Goal: Task Accomplishment & Management: Manage account settings

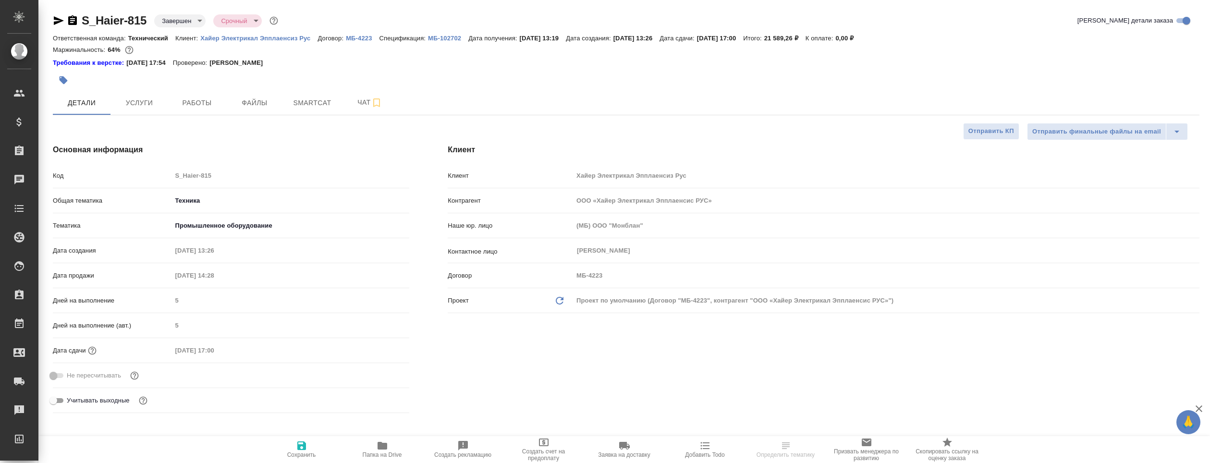
select select "RU"
type input "[PERSON_NAME]"
type input "Павлова Антонина a.pavlova"
select select "RU"
type textarea "x"
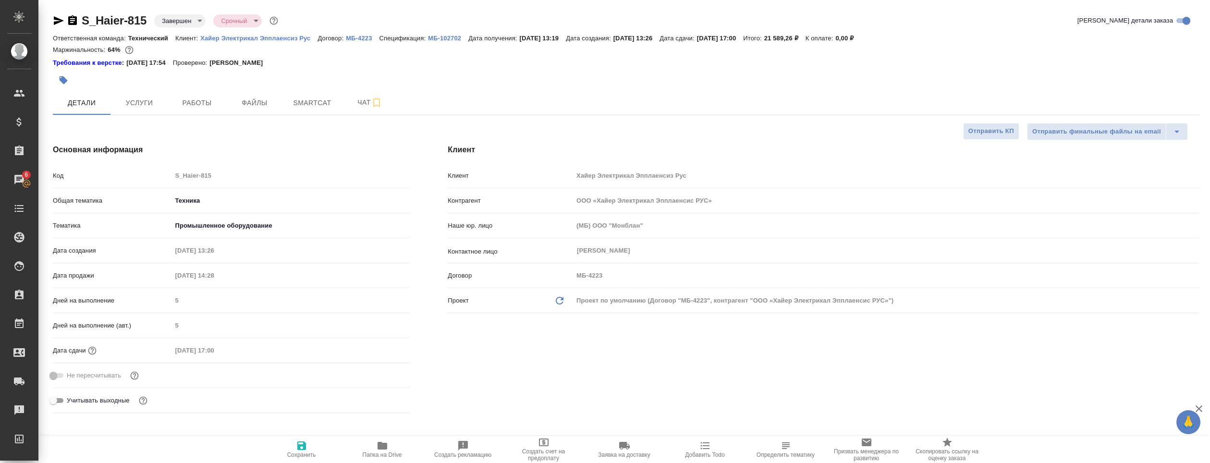
type textarea "x"
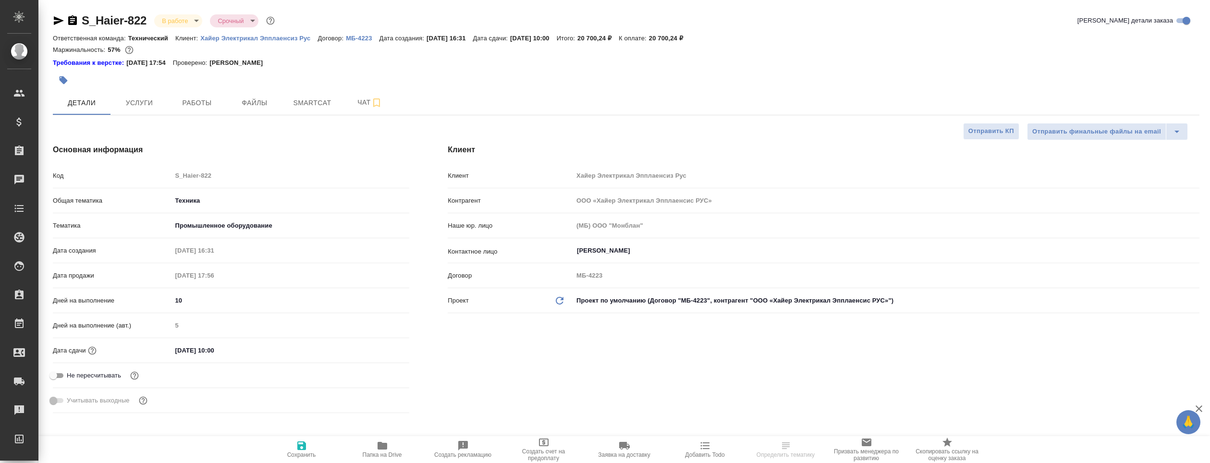
select select "RU"
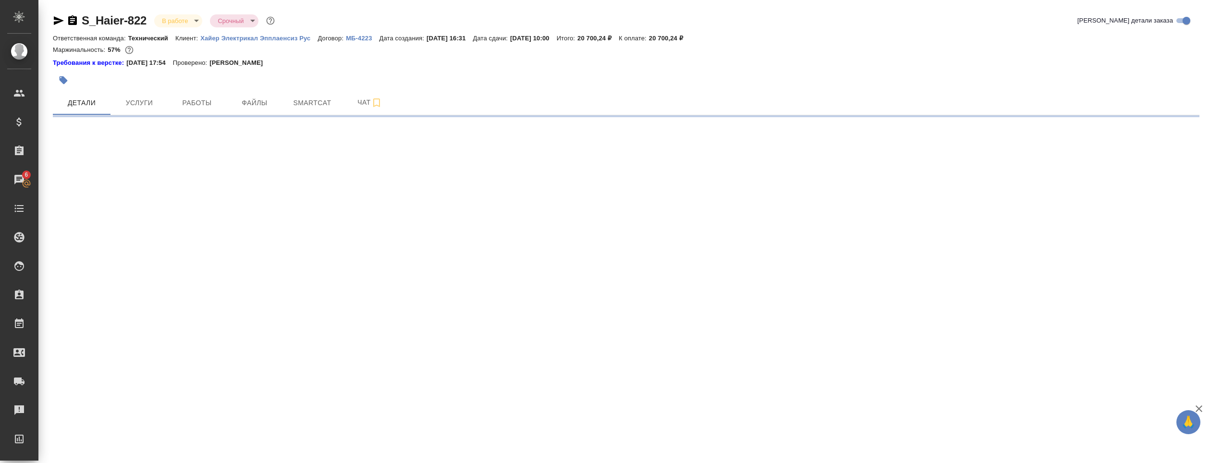
select select "RU"
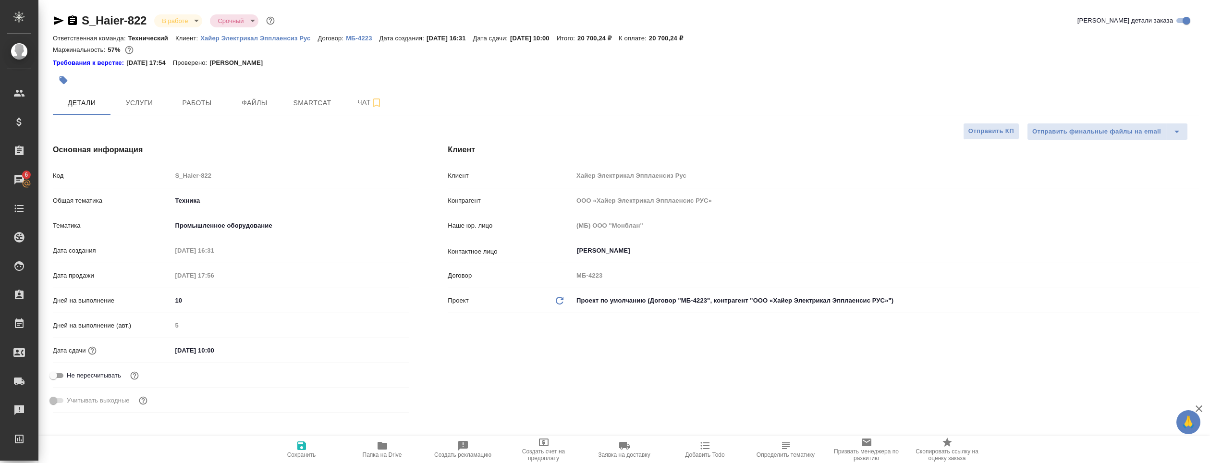
type textarea "x"
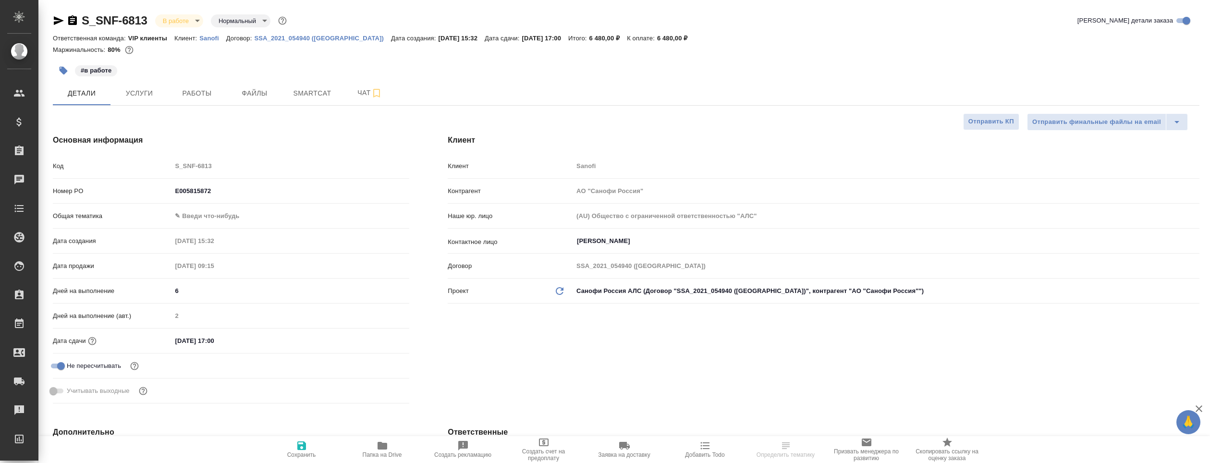
select select "RU"
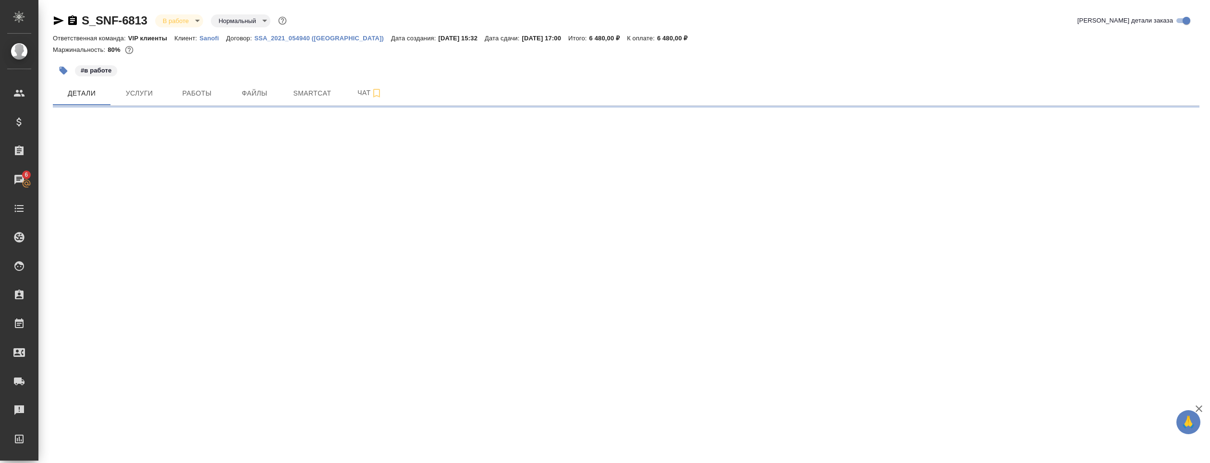
select select "RU"
